Goal: Task Accomplishment & Management: Complete application form

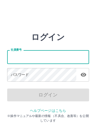
scroll to position [21, 6]
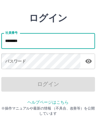
click at [9, 68] on div "パスワード パスワード" at bounding box center [48, 75] width 82 height 14
type input "*******"
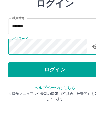
click at [10, 88] on button "ログイン" at bounding box center [48, 94] width 82 height 13
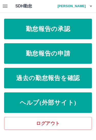
click at [19, 51] on link "勤怠報告の申請" at bounding box center [48, 53] width 88 height 20
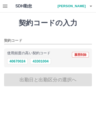
click at [36, 64] on button "43301004" at bounding box center [40, 61] width 20 height 6
type input "********"
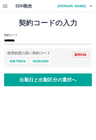
click at [24, 81] on button "出勤日と出勤区分の選択へ" at bounding box center [48, 79] width 88 height 13
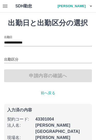
click at [9, 56] on input "出勤区分" at bounding box center [48, 59] width 88 height 6
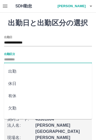
click at [10, 70] on li "出勤" at bounding box center [48, 71] width 88 height 12
type input "**"
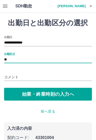
click at [8, 94] on button "始業・終業時刻の入力へ" at bounding box center [48, 94] width 88 height 13
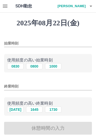
click at [10, 63] on button "0830" at bounding box center [15, 66] width 16 height 6
click at [33, 66] on button "0800" at bounding box center [34, 66] width 16 height 6
type input "****"
click at [34, 109] on button "1645" at bounding box center [34, 109] width 16 height 6
type input "****"
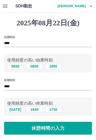
click at [77, 128] on button "休憩時間の入力" at bounding box center [48, 128] width 88 height 13
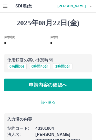
click at [35, 66] on button "0 時間 45 分" at bounding box center [39, 66] width 21 height 6
type input "**"
click at [18, 90] on button "申請内容の確認へ" at bounding box center [48, 84] width 88 height 13
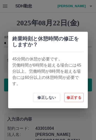
click at [39, 98] on button "修正しない" at bounding box center [46, 97] width 27 height 9
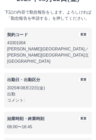
scroll to position [38, 0]
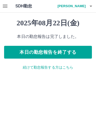
click at [22, 51] on button "本日の勤怠報告を終了する" at bounding box center [48, 52] width 88 height 13
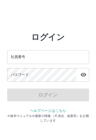
click at [17, 56] on div "社員番号 社員番号" at bounding box center [48, 57] width 82 height 14
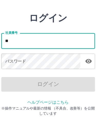
type input "*"
type input "*******"
click at [9, 68] on div "パスワード パスワード" at bounding box center [48, 75] width 82 height 14
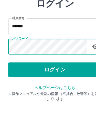
click at [10, 88] on button "ログイン" at bounding box center [48, 94] width 82 height 13
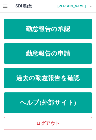
click at [13, 32] on link "勤怠報告の承認" at bounding box center [48, 29] width 88 height 20
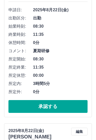
scroll to position [81, 0]
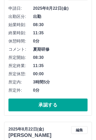
click at [33, 104] on button "承認する" at bounding box center [47, 104] width 79 height 13
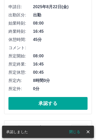
scroll to position [83, 0]
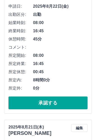
click at [72, 98] on button "承認する" at bounding box center [47, 102] width 79 height 13
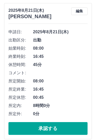
scroll to position [64, 0]
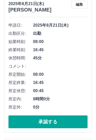
click at [19, 124] on button "承認する" at bounding box center [47, 121] width 79 height 13
click at [21, 117] on button "承認する" at bounding box center [47, 121] width 79 height 13
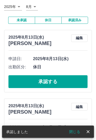
scroll to position [0, 0]
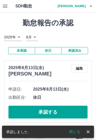
click at [89, 6] on icon "button" at bounding box center [91, 6] width 6 height 6
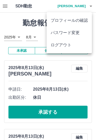
click at [77, 44] on li "ログアウト" at bounding box center [68, 45] width 45 height 12
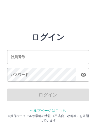
click at [60, 54] on input "社員番号" at bounding box center [48, 57] width 82 height 14
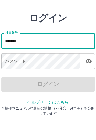
type input "*******"
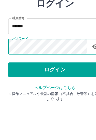
click at [63, 88] on button "ログイン" at bounding box center [48, 94] width 82 height 13
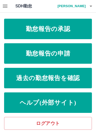
click at [81, 56] on link "勤怠報告の申請" at bounding box center [48, 53] width 88 height 20
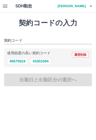
click at [42, 60] on button "43301004" at bounding box center [40, 61] width 20 height 6
type input "********"
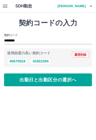
click at [66, 79] on button "出勤日と出勤区分の選択へ" at bounding box center [48, 79] width 88 height 13
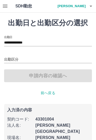
click at [56, 61] on input "出勤区分" at bounding box center [48, 59] width 88 height 6
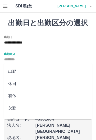
click at [37, 71] on li "出勤" at bounding box center [48, 71] width 88 height 12
type input "**"
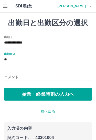
click at [60, 94] on button "始業・終業時刻の入力へ" at bounding box center [48, 94] width 88 height 13
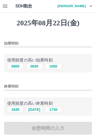
click at [18, 64] on button "0800" at bounding box center [15, 66] width 16 height 6
type input "****"
click at [17, 112] on button "1645" at bounding box center [15, 109] width 16 height 6
type input "****"
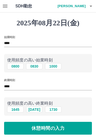
click at [61, 127] on button "休憩時間の入力" at bounding box center [48, 128] width 88 height 13
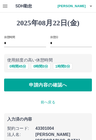
click at [20, 65] on button "0 時間 45 分" at bounding box center [17, 66] width 21 height 6
type input "**"
click at [76, 84] on button "申請内容の確認へ" at bounding box center [48, 84] width 88 height 13
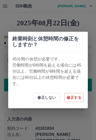
click at [52, 97] on button "修正しない" at bounding box center [46, 97] width 27 height 9
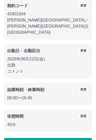
scroll to position [57, 0]
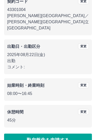
click at [27, 133] on button "勤怠報告を申請する" at bounding box center [48, 139] width 88 height 13
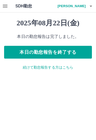
click at [73, 52] on button "本日の勤怠報告を終了する" at bounding box center [48, 52] width 88 height 13
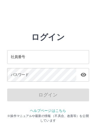
click at [71, 60] on input "社員番号" at bounding box center [48, 57] width 82 height 14
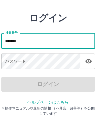
type input "*******"
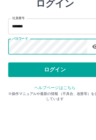
click at [74, 88] on button "ログイン" at bounding box center [48, 94] width 82 height 13
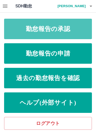
click at [81, 28] on link "勤怠報告の承認" at bounding box center [48, 29] width 88 height 20
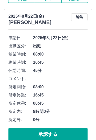
scroll to position [54, 0]
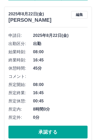
click at [29, 133] on button "承認する" at bounding box center [47, 131] width 79 height 13
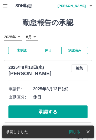
scroll to position [0, 0]
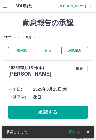
click at [94, 4] on icon "button" at bounding box center [91, 6] width 6 height 6
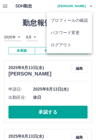
click at [79, 45] on li "ログアウト" at bounding box center [68, 45] width 45 height 12
